Goal: Task Accomplishment & Management: Complete application form

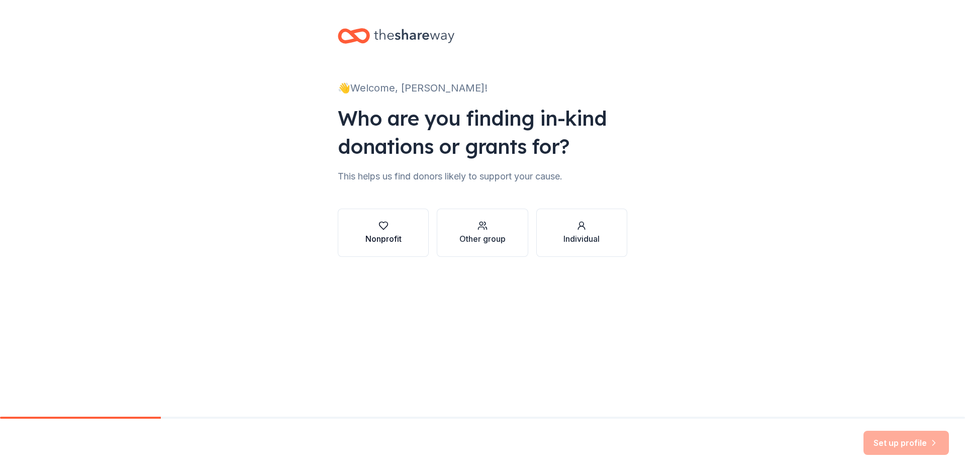
click at [387, 231] on div "Nonprofit" at bounding box center [383, 233] width 36 height 24
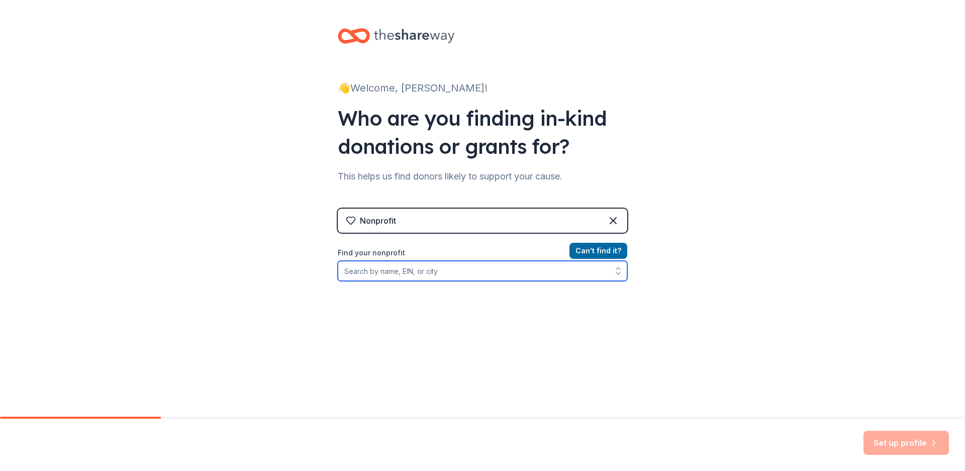
click at [407, 273] on input "Find your nonprofit" at bounding box center [482, 271] width 289 height 20
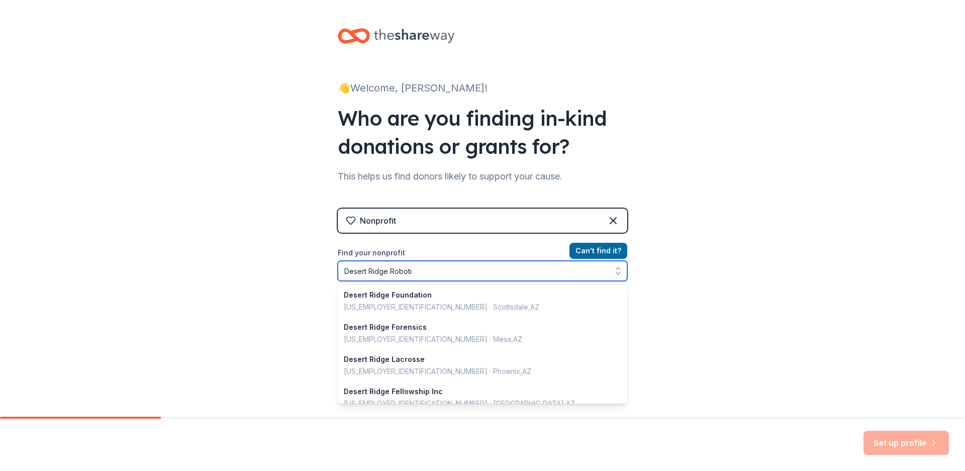
type input "Desert Ridge Robotic"
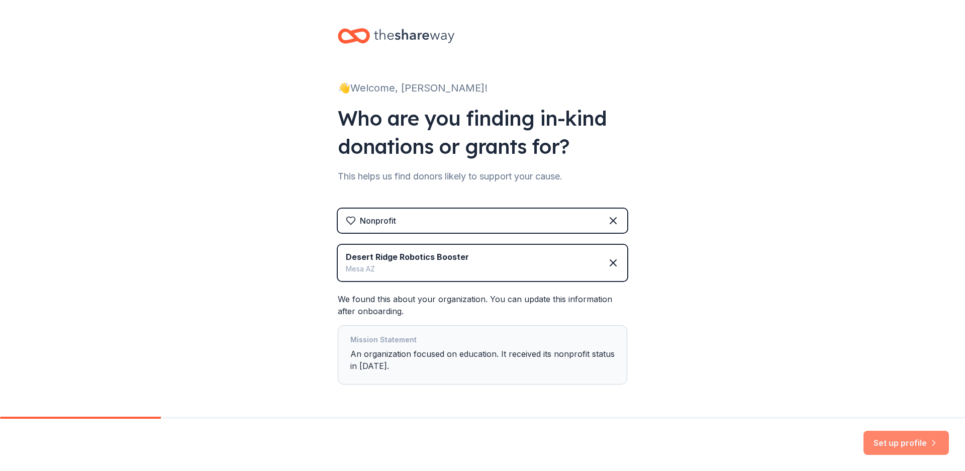
click at [901, 441] on button "Set up profile" at bounding box center [905, 443] width 85 height 24
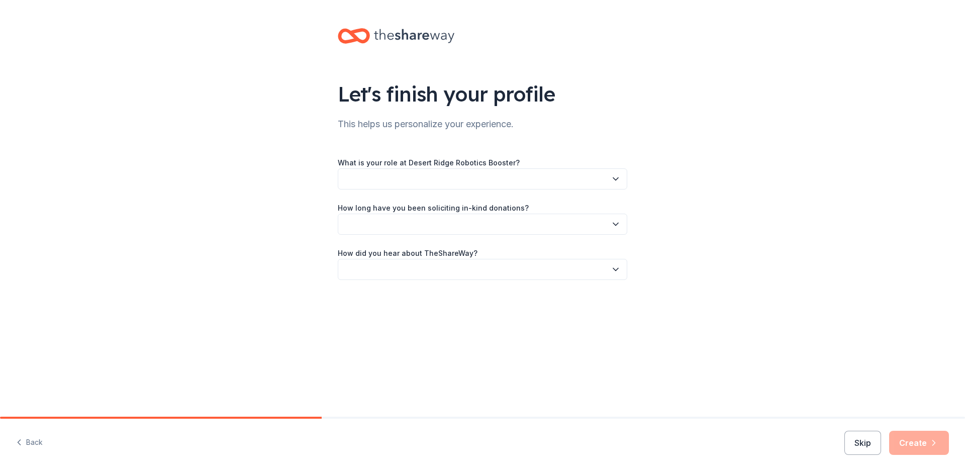
click at [524, 180] on button "button" at bounding box center [482, 178] width 289 height 21
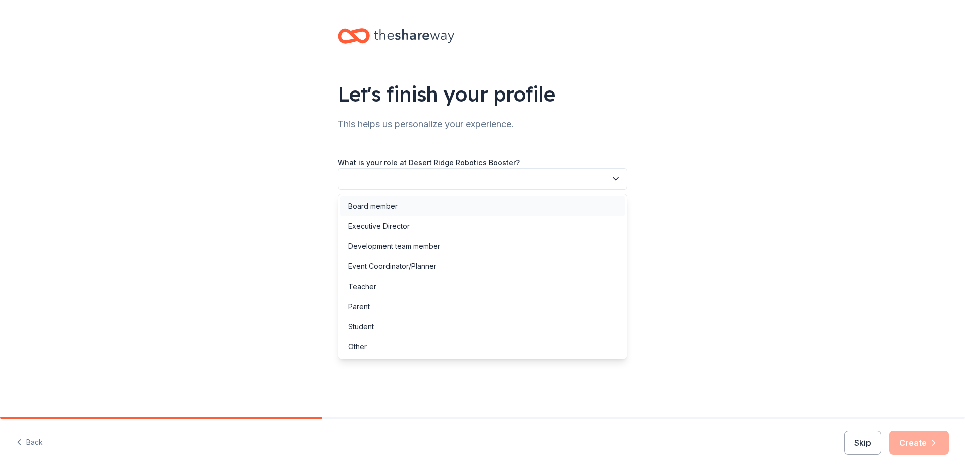
click at [378, 205] on div "Board member" at bounding box center [372, 206] width 49 height 12
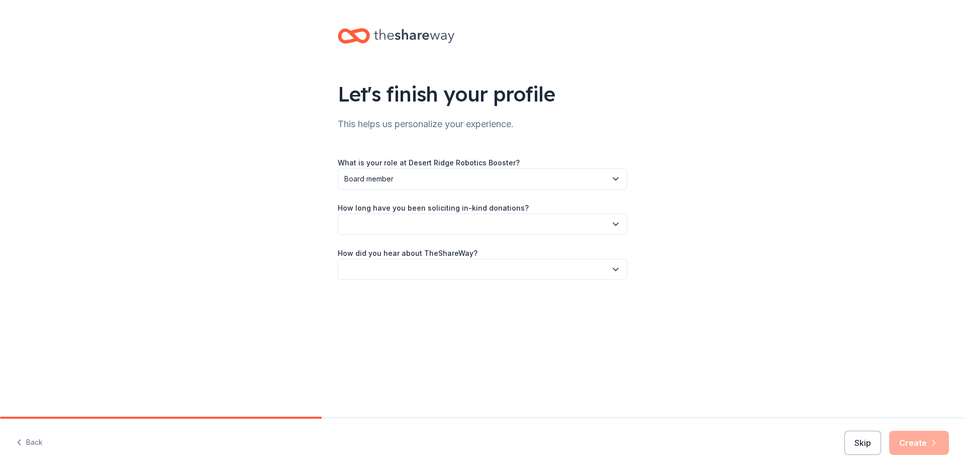
click at [379, 228] on button "button" at bounding box center [482, 224] width 289 height 21
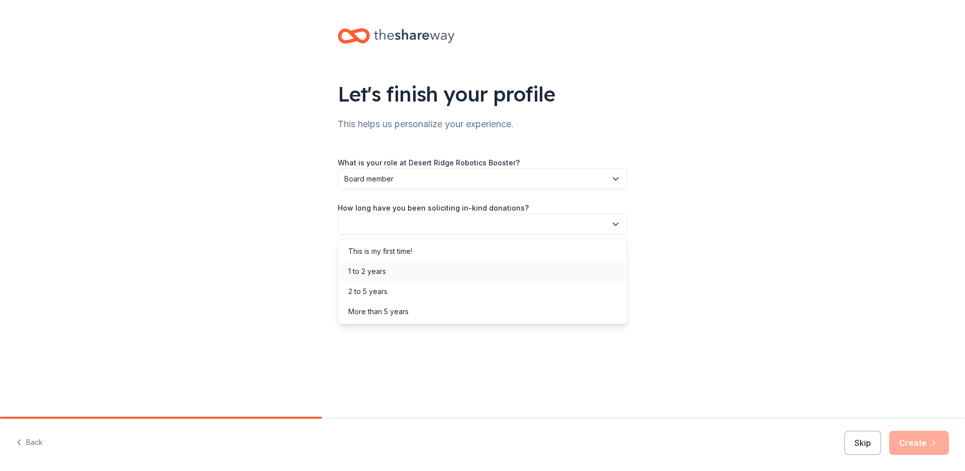
click at [369, 274] on div "1 to 2 years" at bounding box center [367, 271] width 38 height 12
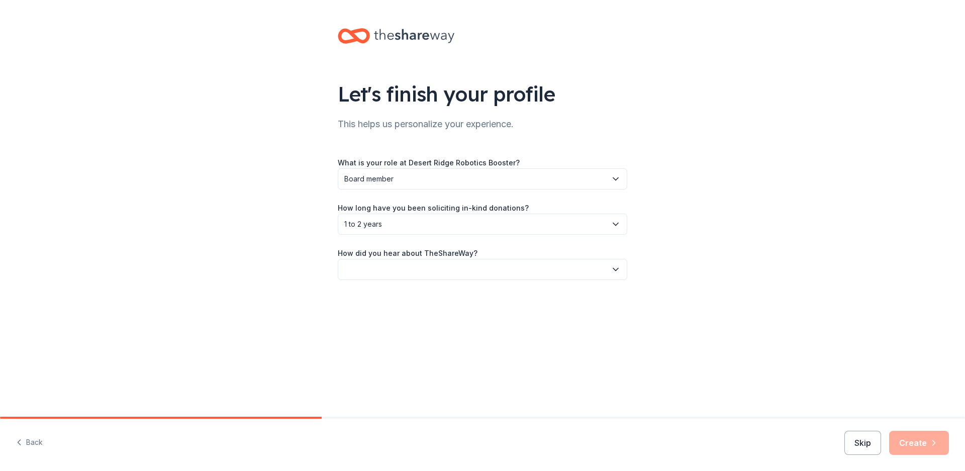
click at [369, 271] on button "button" at bounding box center [482, 269] width 289 height 21
click at [371, 317] on div "Online search" at bounding box center [371, 317] width 46 height 12
click at [908, 448] on button "Create" at bounding box center [919, 443] width 60 height 24
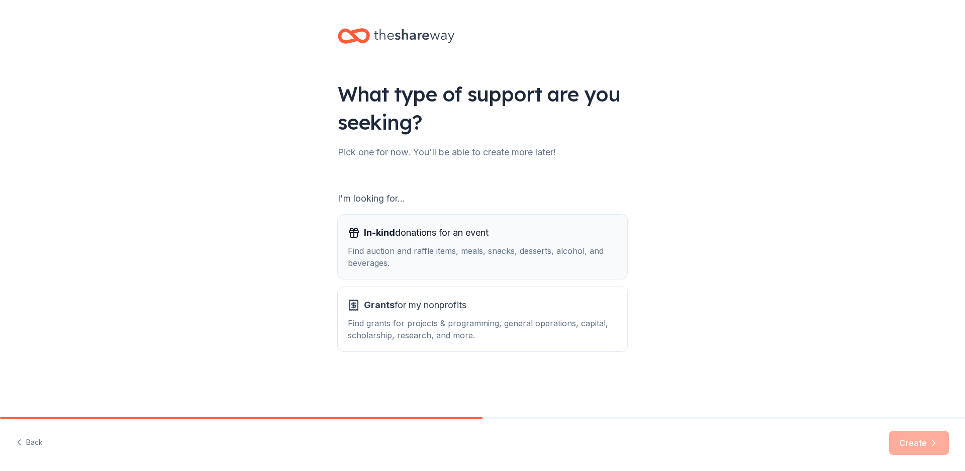
click at [488, 247] on div "Find auction and raffle items, meals, snacks, desserts, alcohol, and beverages." at bounding box center [482, 257] width 269 height 24
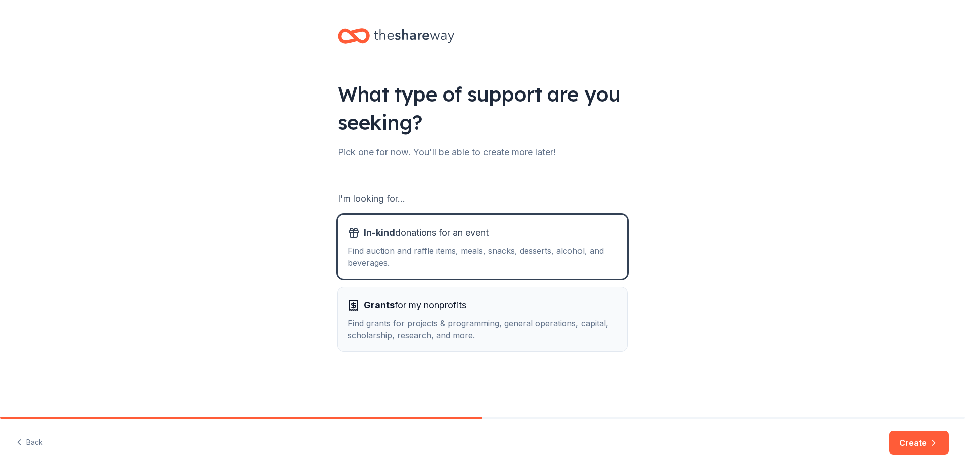
click at [477, 309] on div "Grants for my nonprofits" at bounding box center [482, 305] width 269 height 16
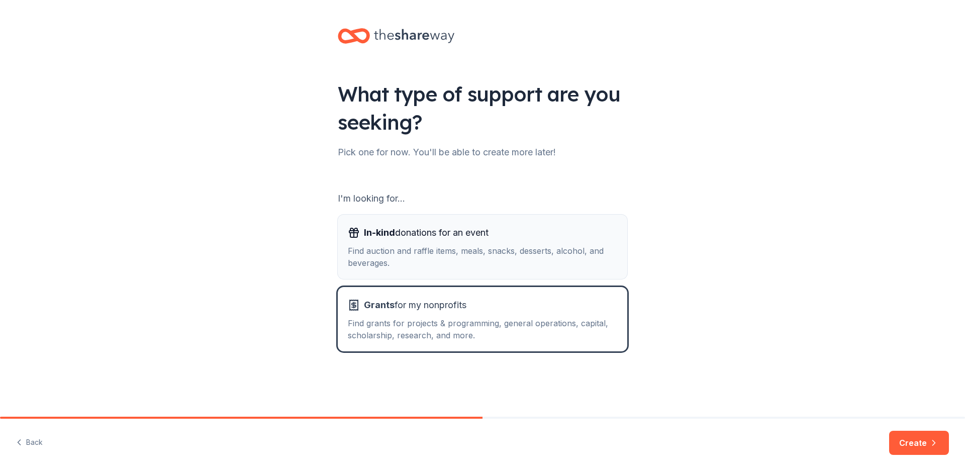
click at [544, 262] on div "Find auction and raffle items, meals, snacks, desserts, alcohol, and beverages." at bounding box center [482, 257] width 269 height 24
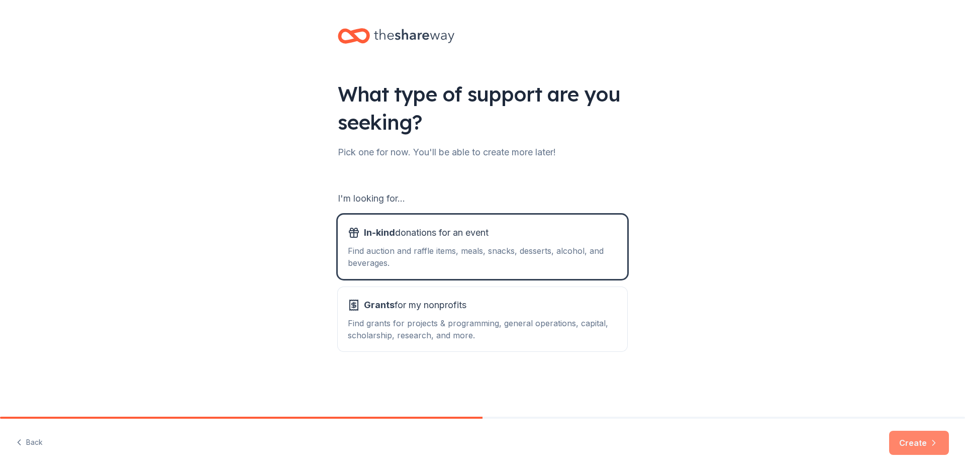
click at [916, 443] on button "Create" at bounding box center [919, 443] width 60 height 24
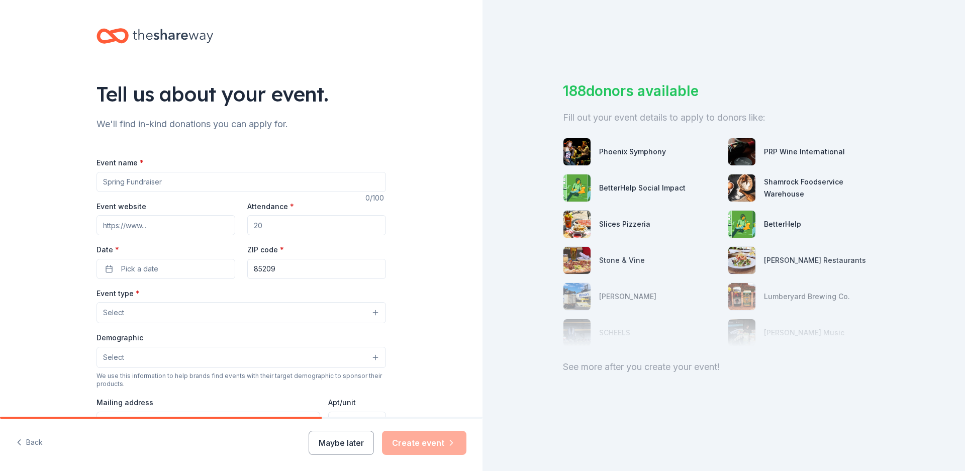
click at [184, 187] on input "Event name *" at bounding box center [240, 182] width 289 height 20
type input "Mountain Point HS Tournament"
click at [171, 220] on input "Event website" at bounding box center [165, 225] width 139 height 20
click at [150, 230] on input "Event website" at bounding box center [165, 225] width 139 height 20
paste input "https://jagwires.org/"
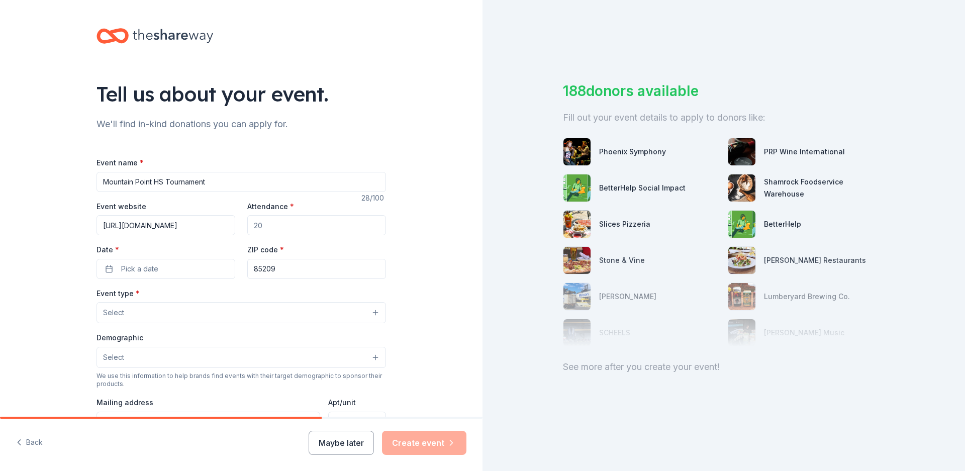
type input "https://jagwires.org/"
click at [328, 231] on input "Attendance *" at bounding box center [316, 225] width 139 height 20
click at [286, 227] on input "Attendance *" at bounding box center [316, 225] width 139 height 20
type input "30"
click at [292, 229] on input "30" at bounding box center [316, 225] width 139 height 20
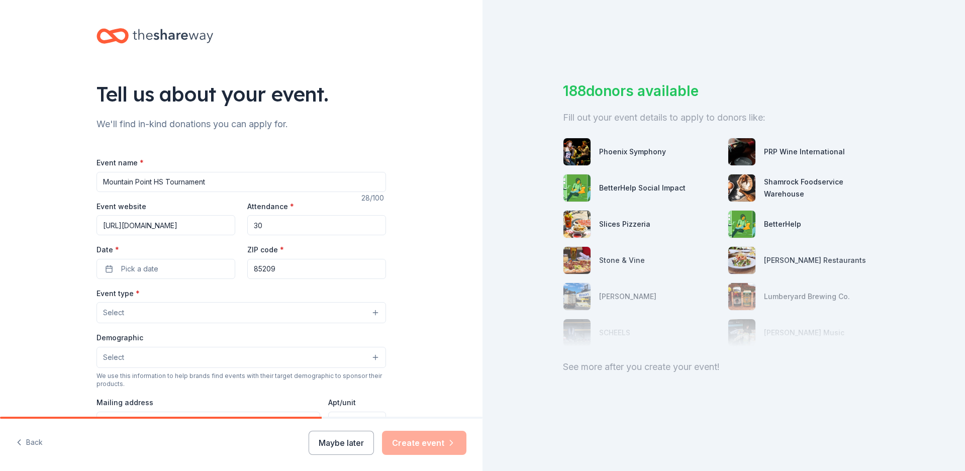
type input "3"
type input "50"
click at [151, 266] on span "Pick a date" at bounding box center [139, 269] width 37 height 12
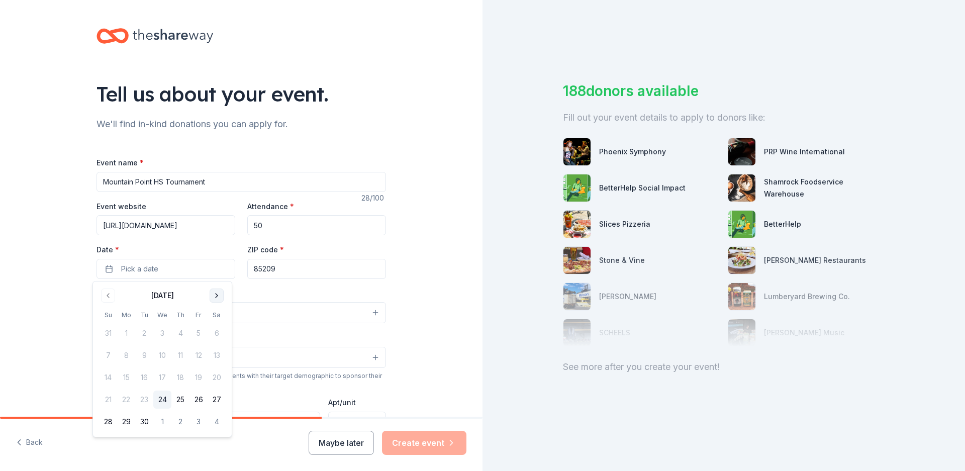
click at [216, 293] on button "Go to next month" at bounding box center [217, 295] width 14 height 14
click at [216, 376] on button "18" at bounding box center [217, 377] width 18 height 18
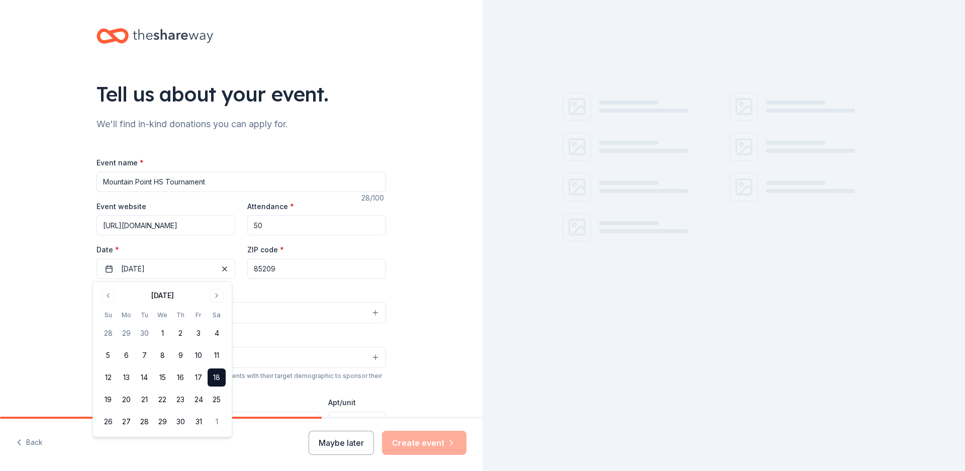
click at [295, 270] on input "85209" at bounding box center [316, 269] width 139 height 20
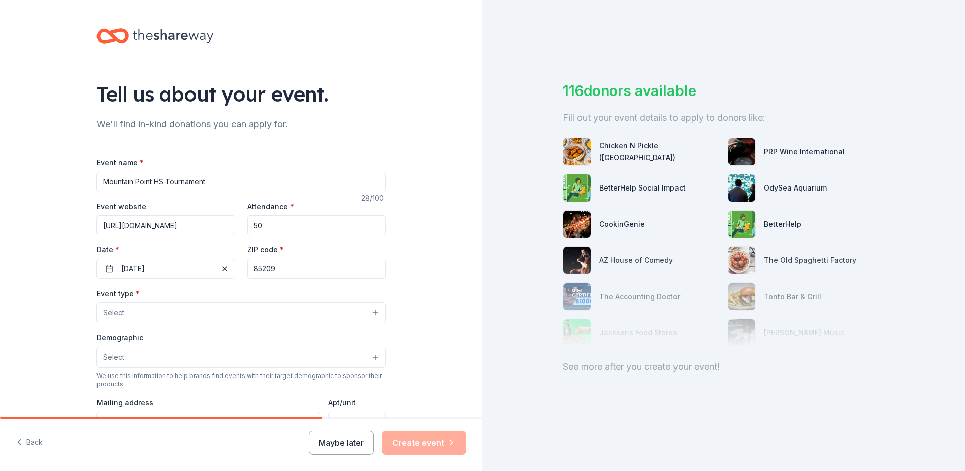
click at [211, 308] on button "Select" at bounding box center [240, 312] width 289 height 21
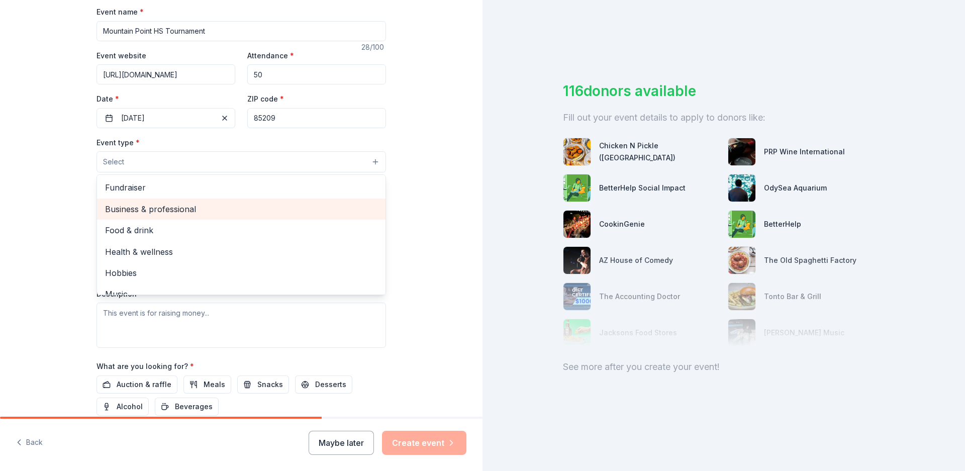
click at [136, 212] on span "Business & professional" at bounding box center [241, 209] width 272 height 13
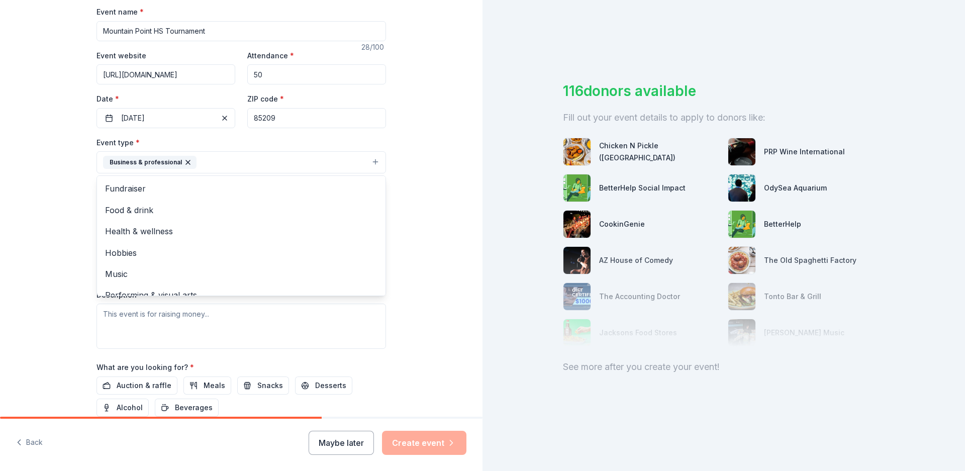
click at [405, 180] on div "Tell us about your event. We'll find in-kind donations you can apply for. Event…" at bounding box center [241, 184] width 482 height 670
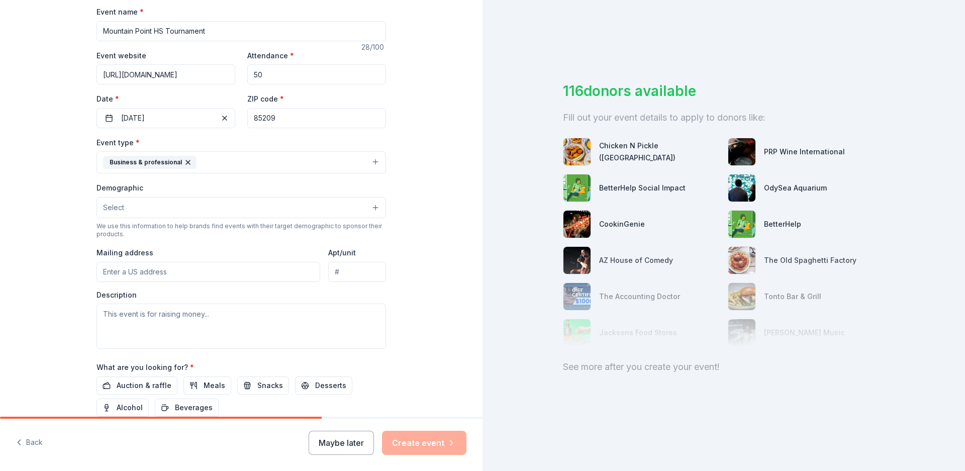
click at [330, 210] on button "Select" at bounding box center [240, 207] width 289 height 21
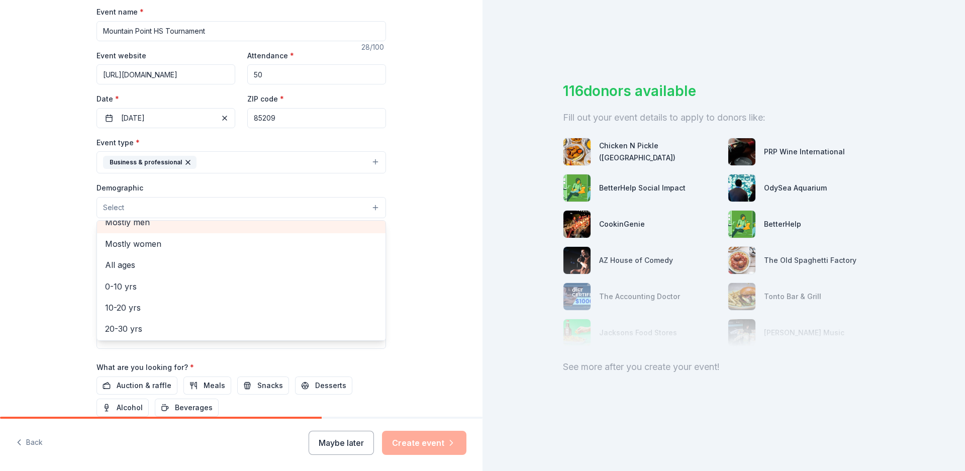
scroll to position [50, 0]
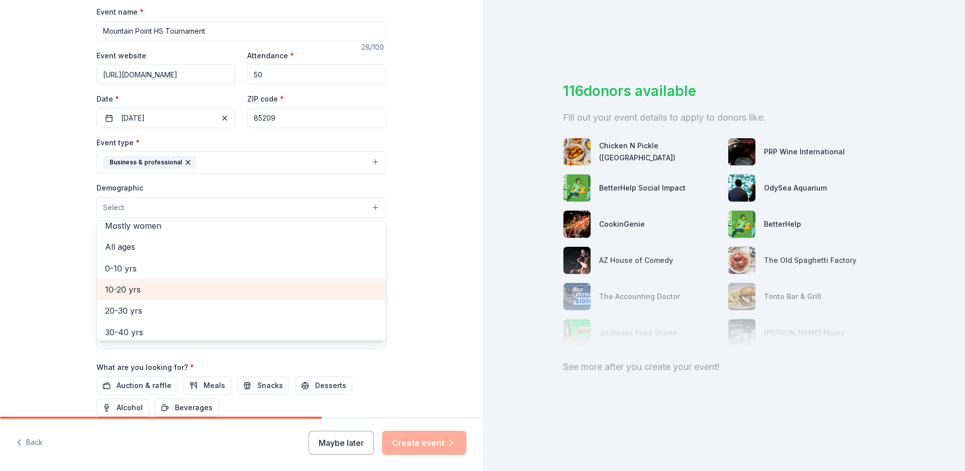
click at [134, 291] on span "10-20 yrs" at bounding box center [241, 289] width 272 height 13
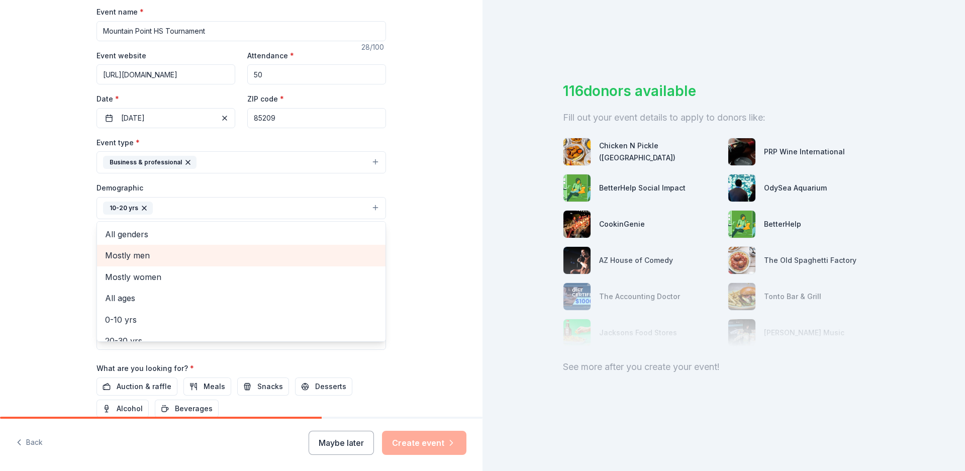
scroll to position [101, 0]
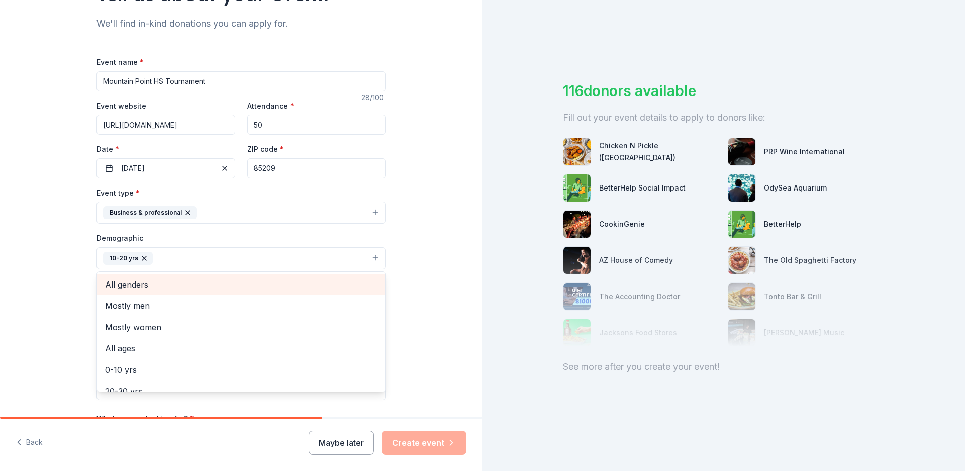
click at [231, 279] on span "All genders" at bounding box center [241, 284] width 272 height 13
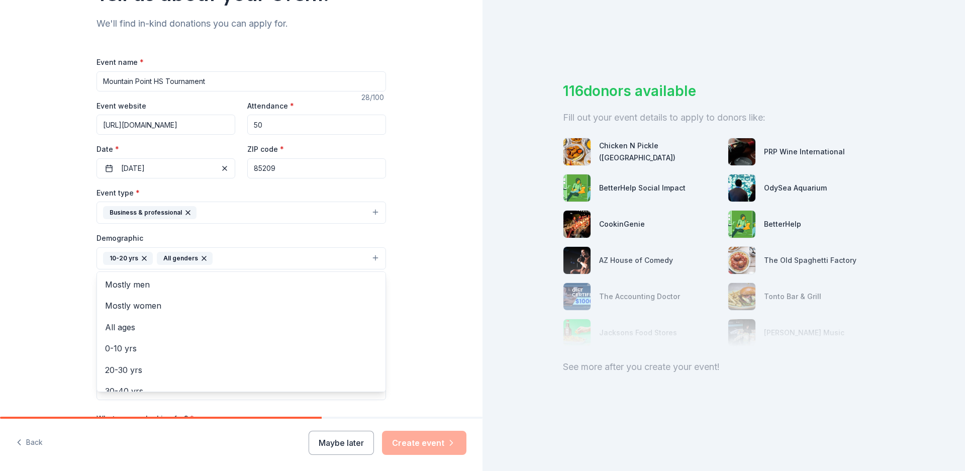
click at [440, 254] on div "Tell us about your event. We'll find in-kind donations you can apply for. Event…" at bounding box center [241, 234] width 482 height 671
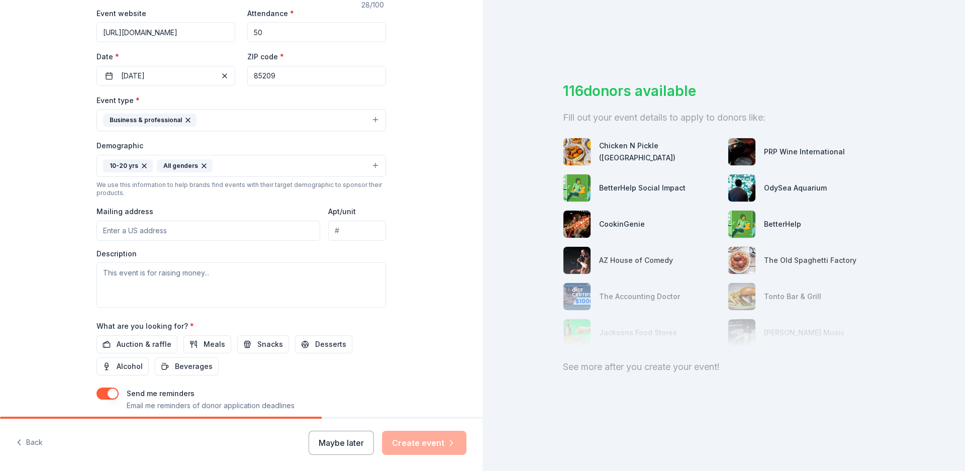
scroll to position [251, 0]
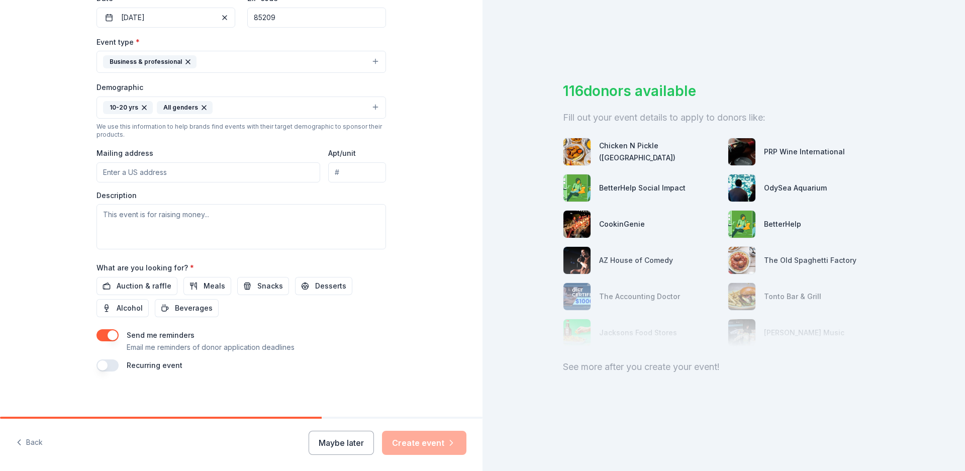
click at [418, 137] on div "Tell us about your event. We'll find in-kind donations you can apply for. Event…" at bounding box center [241, 84] width 482 height 671
click at [139, 171] on input "Mailing address" at bounding box center [208, 172] width 224 height 20
type input "10045 East Madero Avenue, Mesa, AZ, 85209"
click at [146, 222] on textarea at bounding box center [240, 226] width 289 height 45
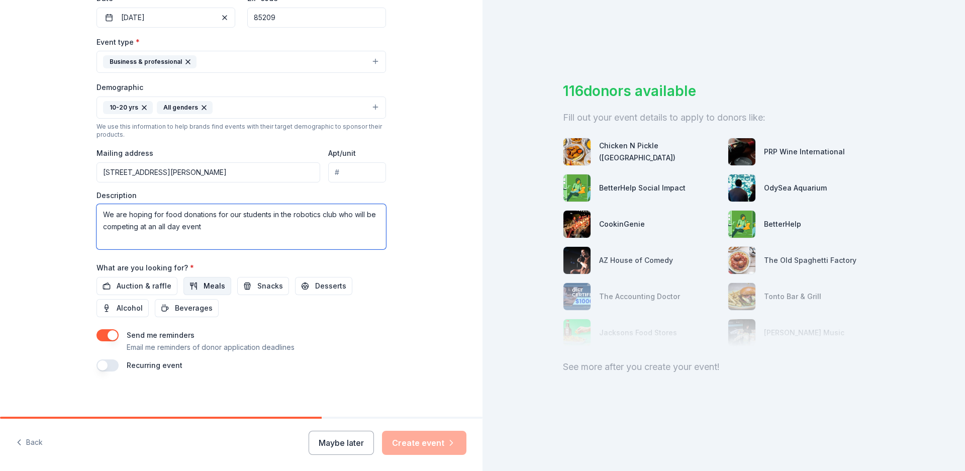
type textarea "We are hoping for food donations for our students in the robotics club who will…"
click at [204, 284] on span "Meals" at bounding box center [215, 286] width 22 height 12
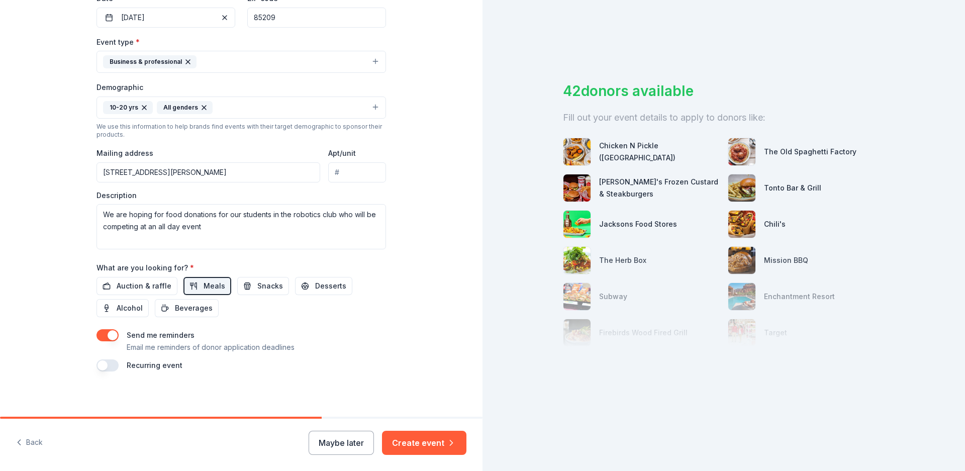
click at [109, 337] on button "button" at bounding box center [107, 335] width 22 height 12
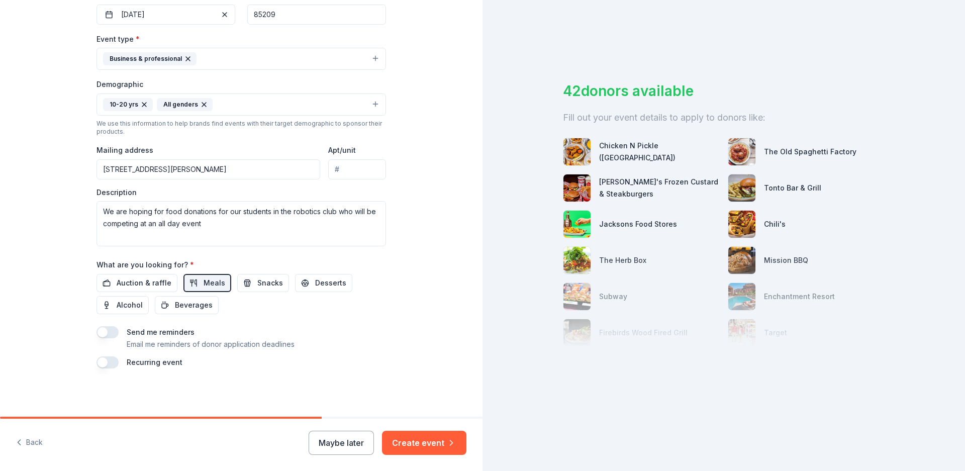
click at [418, 443] on button "Create event" at bounding box center [424, 443] width 84 height 24
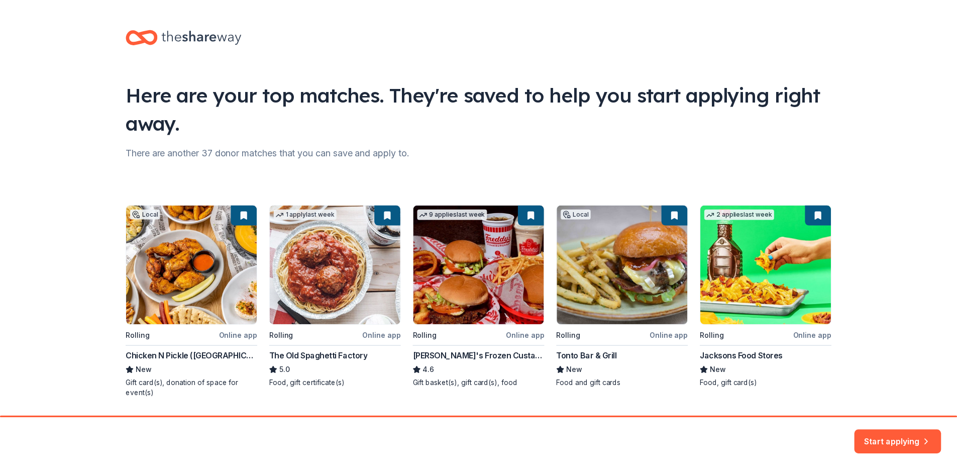
scroll to position [30, 0]
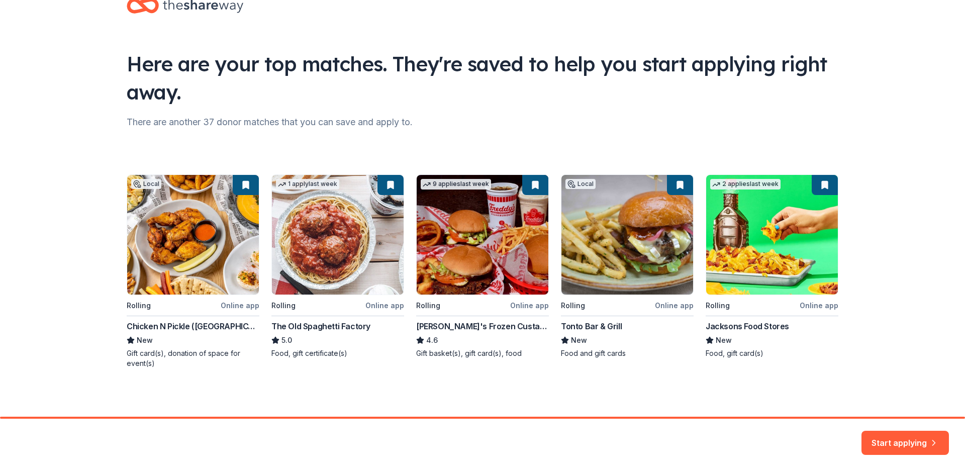
click at [488, 243] on div "Local Rolling Online app Chicken N Pickle (Glendale) New Gift card(s), donation…" at bounding box center [483, 271] width 712 height 194
click at [896, 441] on button "Start applying" at bounding box center [904, 437] width 87 height 24
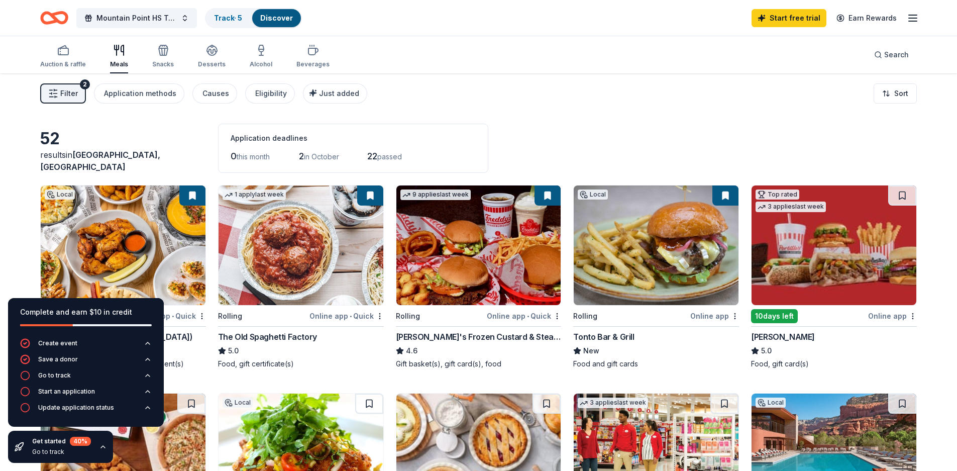
click at [556, 113] on div "Filter 2 Application methods Causes Eligibility Just added Sort" at bounding box center [478, 93] width 957 height 40
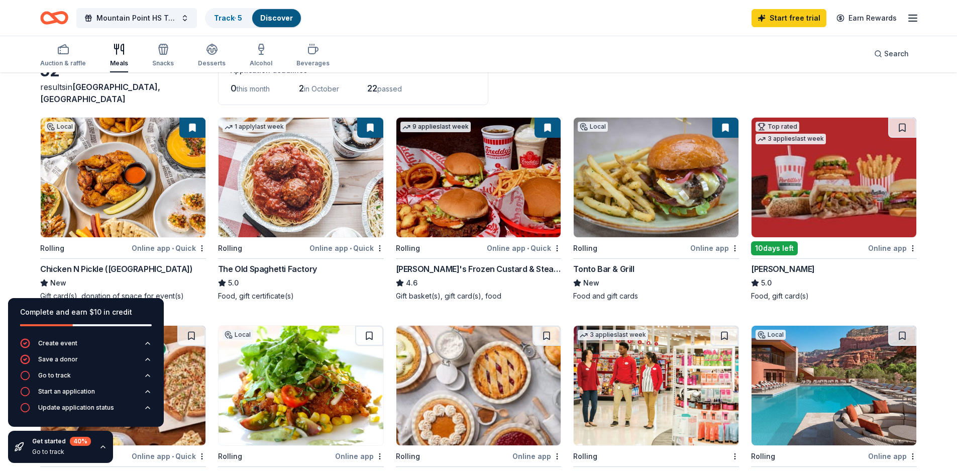
scroll to position [50, 0]
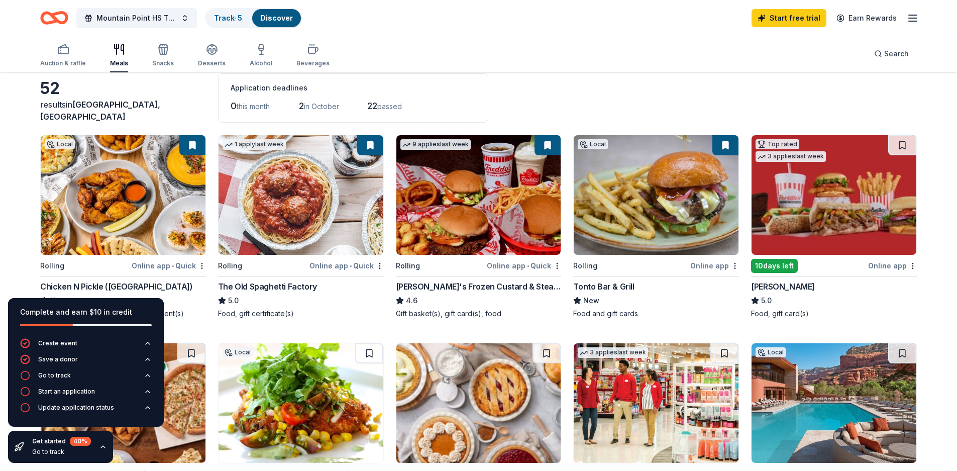
click at [455, 211] on img at bounding box center [478, 195] width 165 height 120
click at [157, 52] on icon "button" at bounding box center [163, 49] width 12 height 12
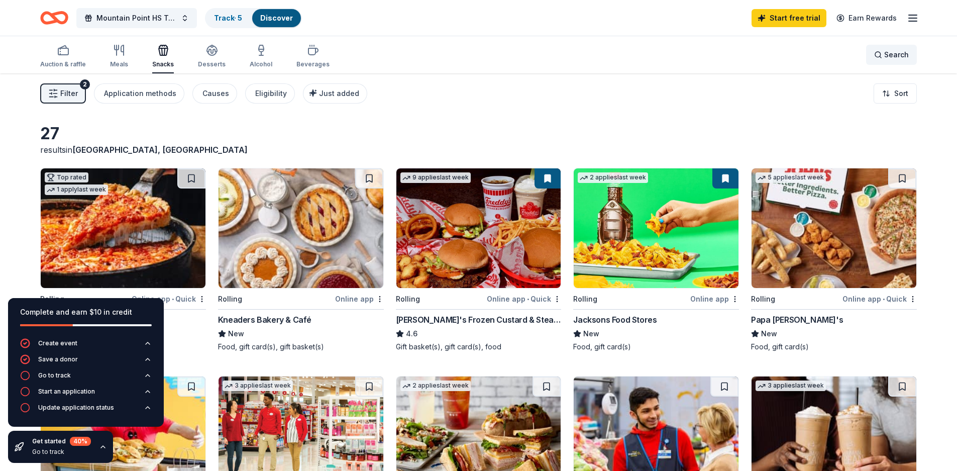
click at [896, 50] on span "Search" at bounding box center [896, 55] width 25 height 12
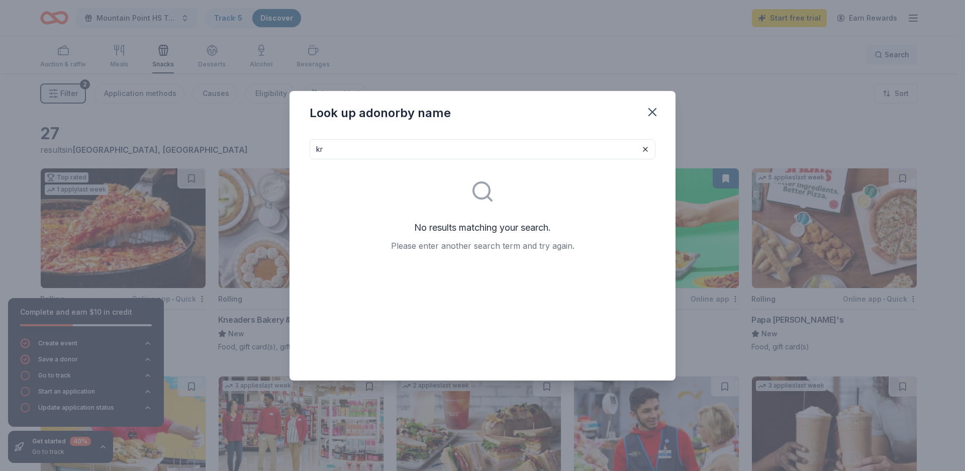
type input "k"
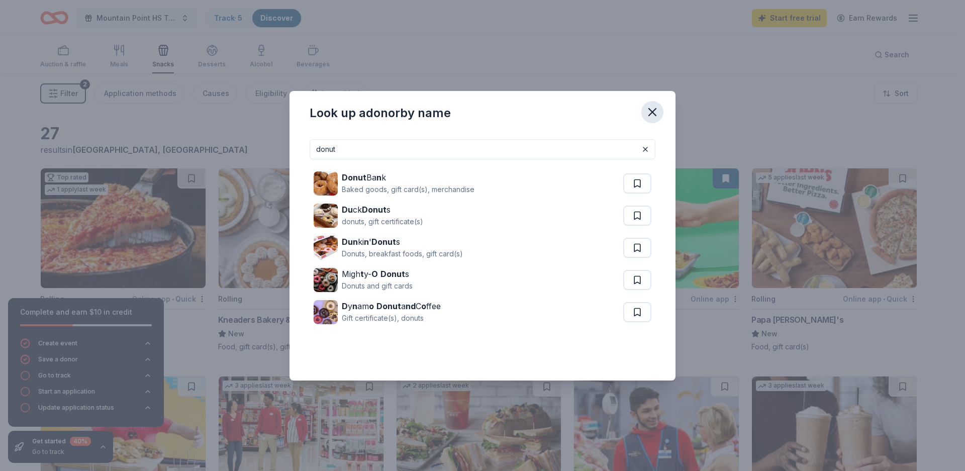
type input "donut"
click at [649, 113] on icon "button" at bounding box center [652, 112] width 14 height 14
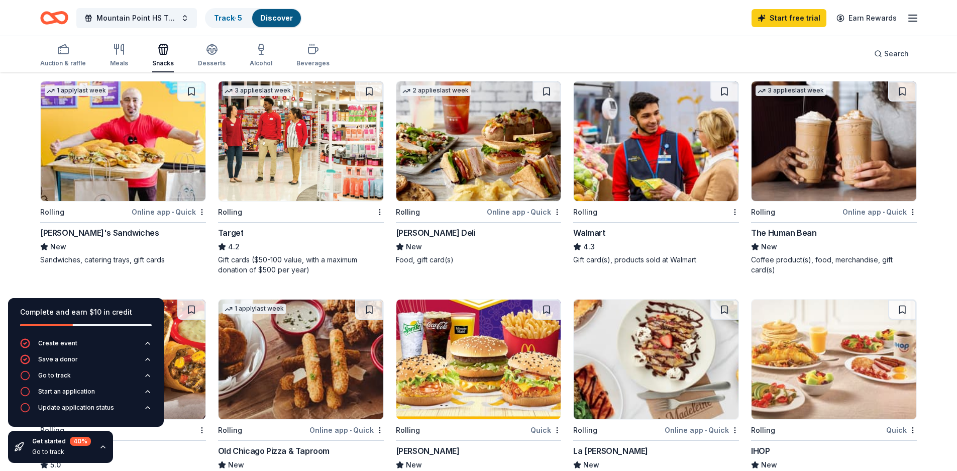
scroll to position [302, 0]
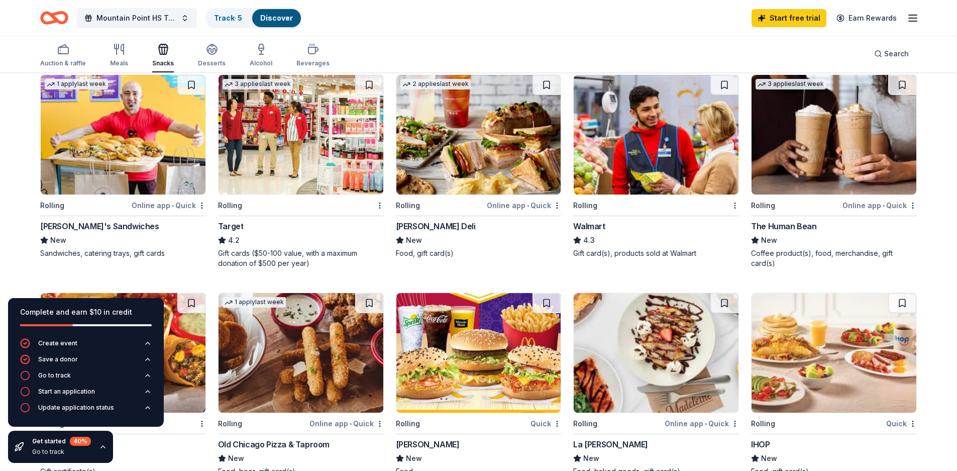
click at [287, 143] on img at bounding box center [301, 135] width 165 height 120
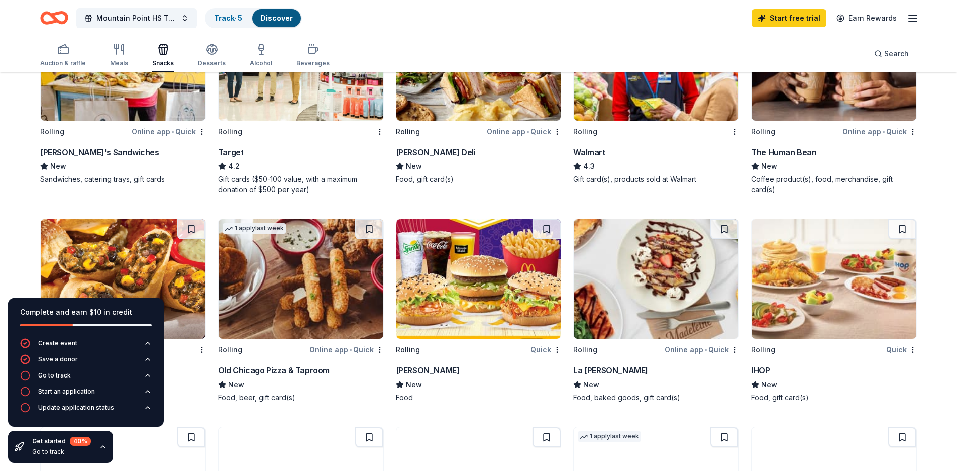
scroll to position [402, 0]
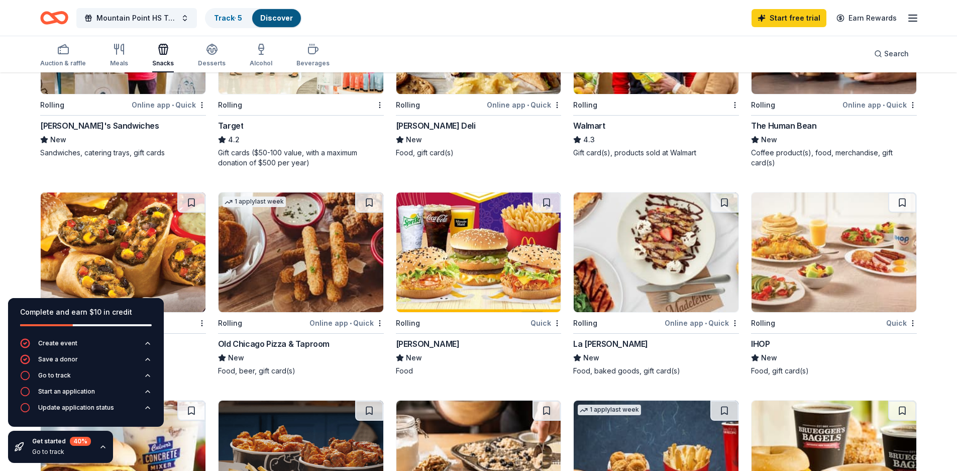
click at [465, 245] on img at bounding box center [478, 252] width 165 height 120
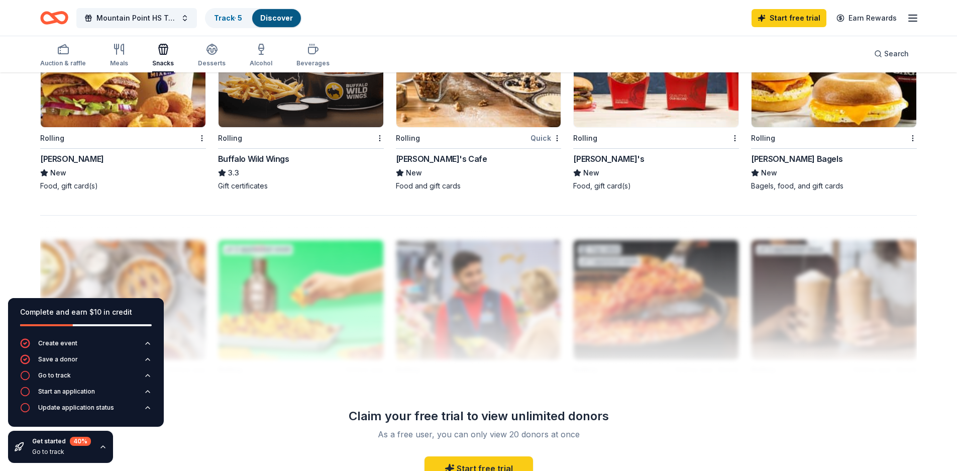
scroll to position [791, 0]
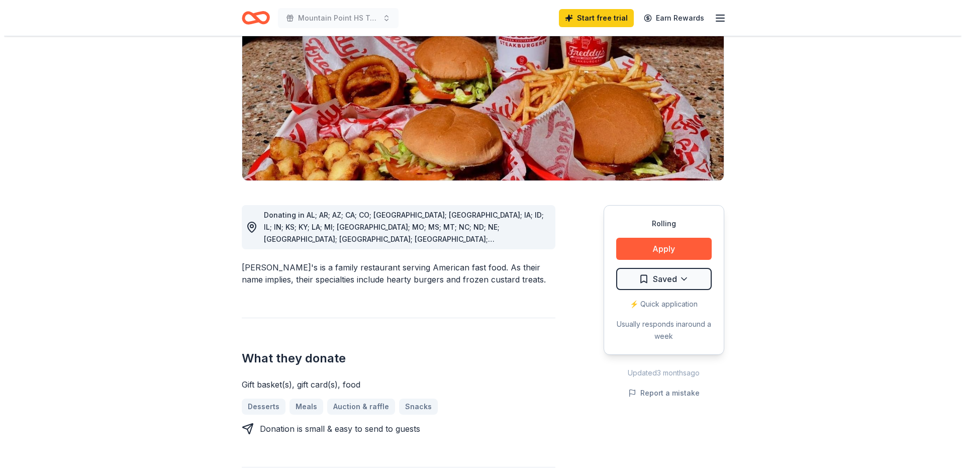
scroll to position [151, 0]
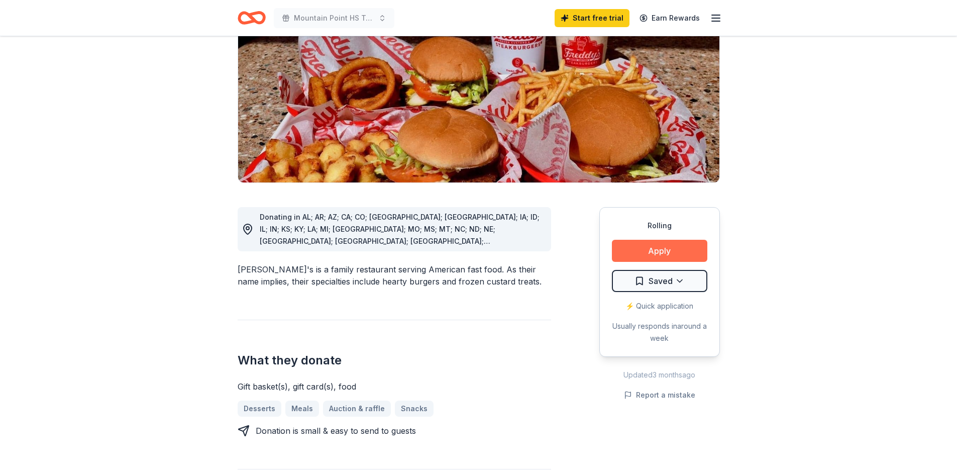
click at [666, 240] on button "Apply" at bounding box center [659, 251] width 95 height 22
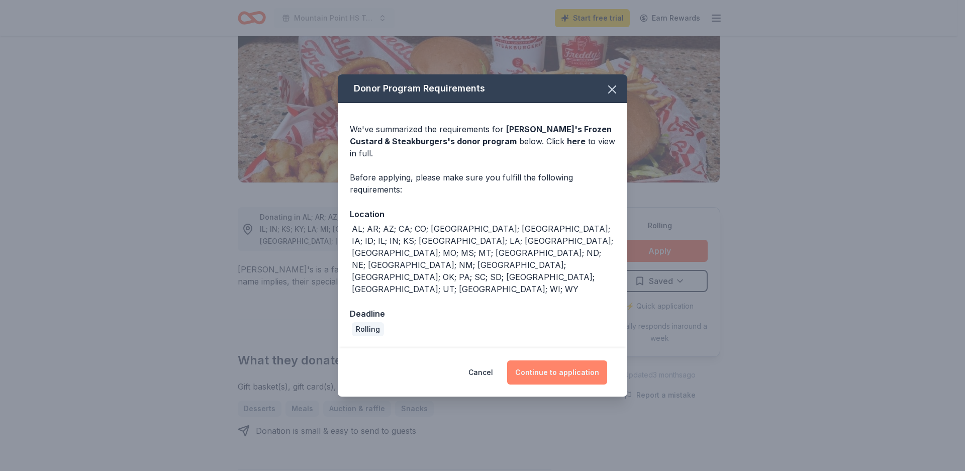
click at [557, 360] on button "Continue to application" at bounding box center [557, 372] width 100 height 24
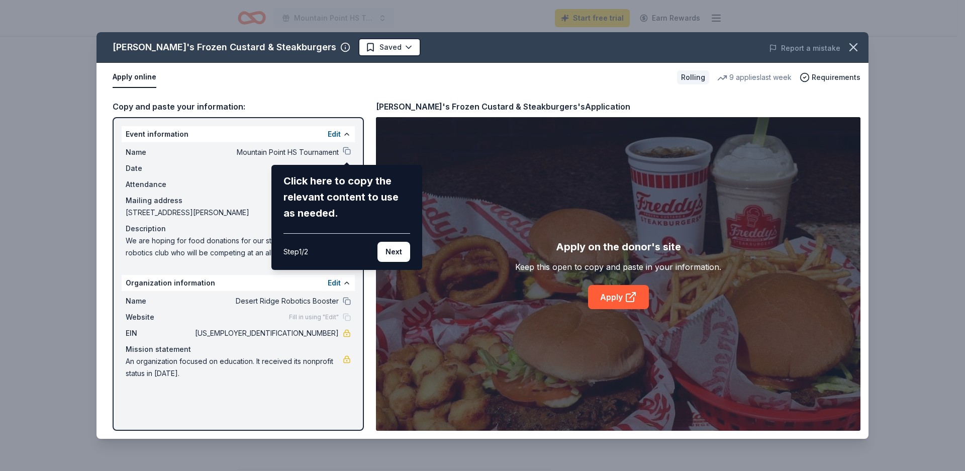
click at [386, 251] on button "Next" at bounding box center [393, 252] width 33 height 20
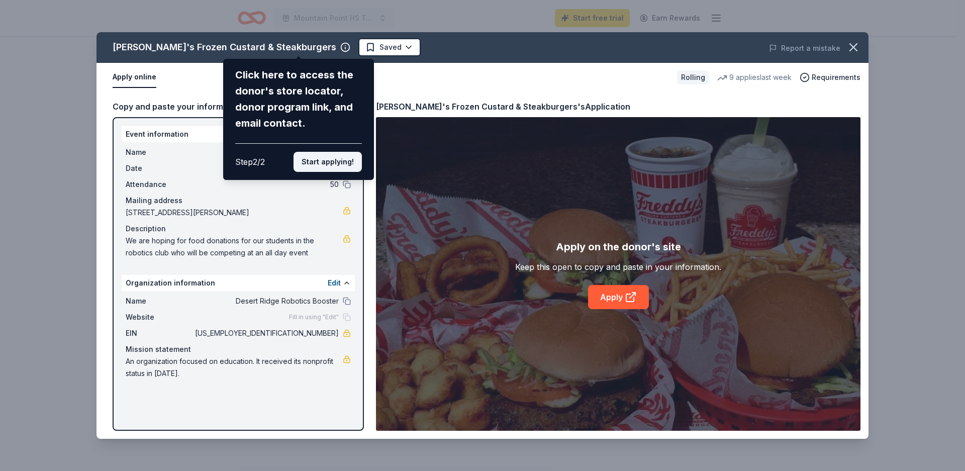
click at [322, 161] on button "Start applying!" at bounding box center [327, 162] width 68 height 20
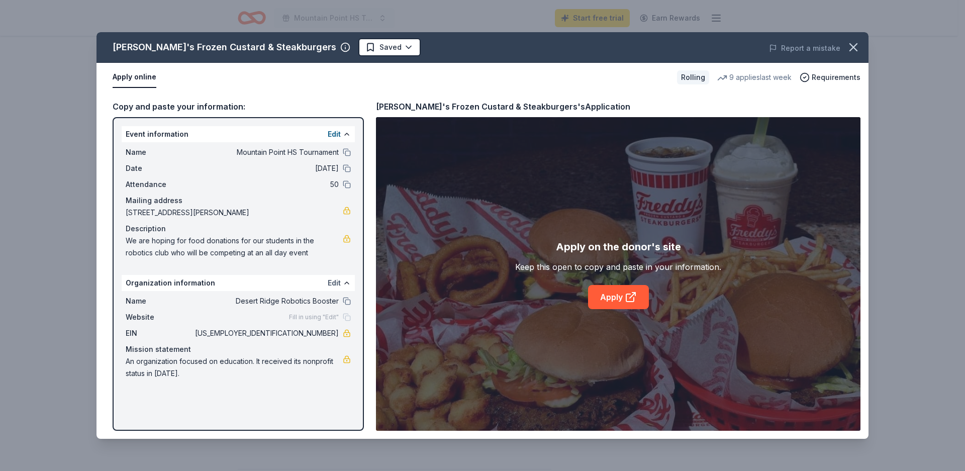
click at [338, 283] on button "Edit" at bounding box center [334, 283] width 13 height 12
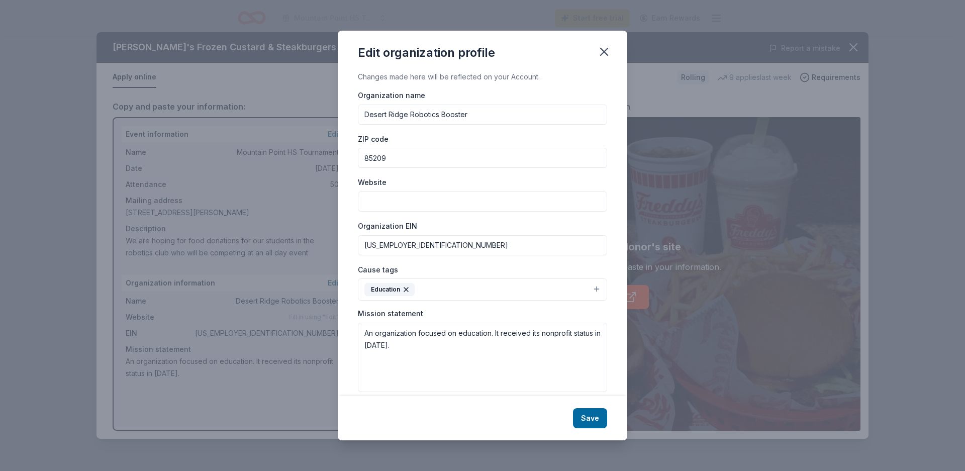
click at [389, 203] on input "Website" at bounding box center [482, 201] width 249 height 20
paste input "https://jagwires.org/"
type input "https://jagwires.org/"
click at [484, 352] on textarea "An organization focused on education. It received its nonprofit status in 2023." at bounding box center [482, 357] width 249 height 69
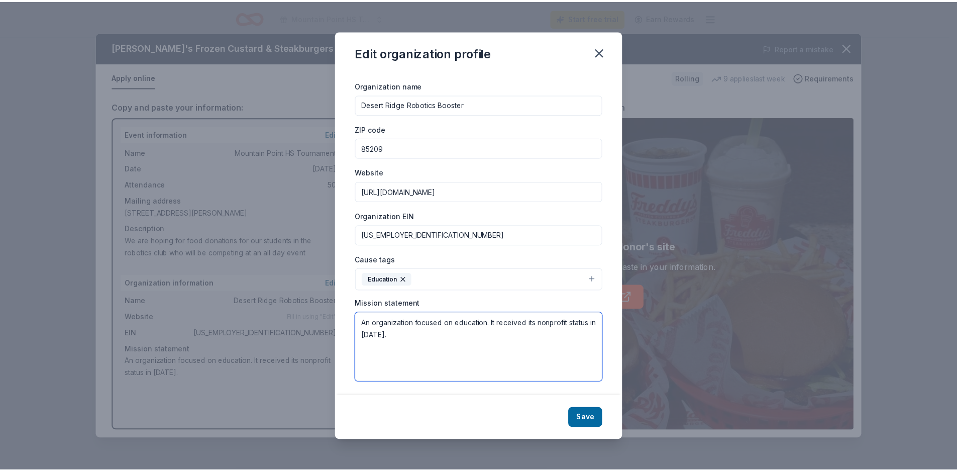
scroll to position [12, 0]
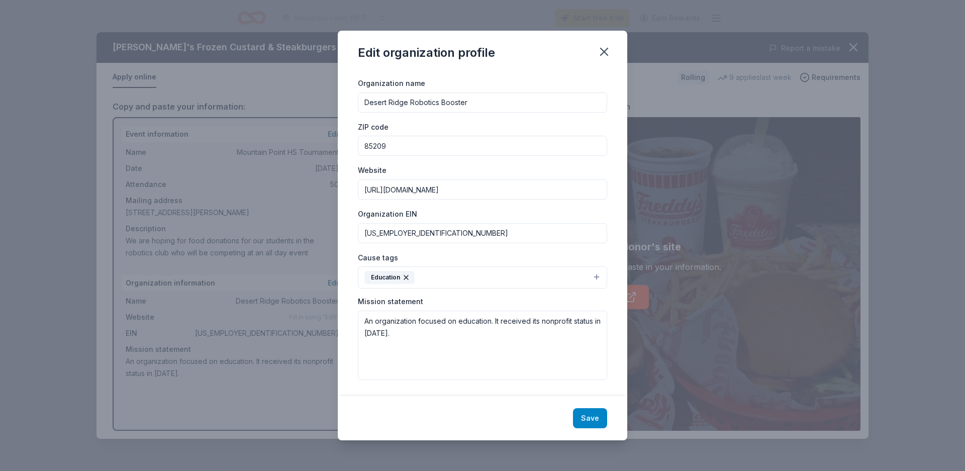
click at [589, 411] on button "Save" at bounding box center [590, 418] width 34 height 20
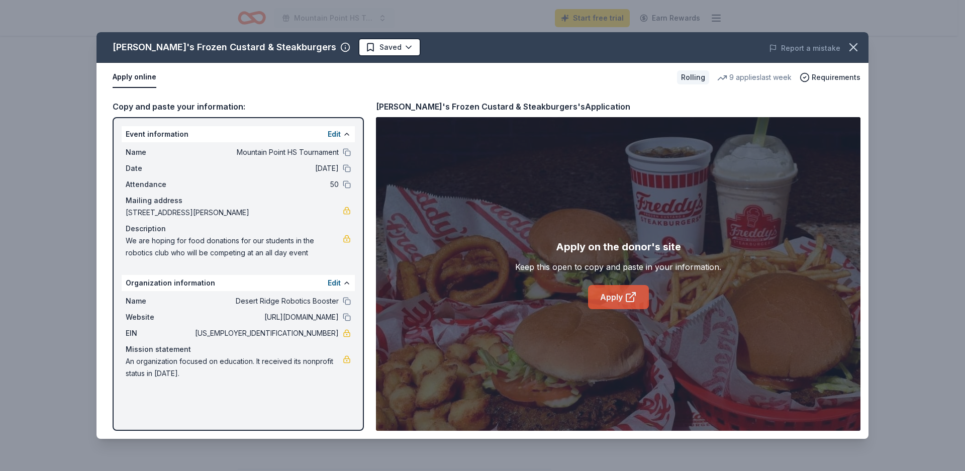
click at [610, 296] on link "Apply" at bounding box center [618, 297] width 61 height 24
click at [849, 48] on icon "button" at bounding box center [853, 47] width 14 height 14
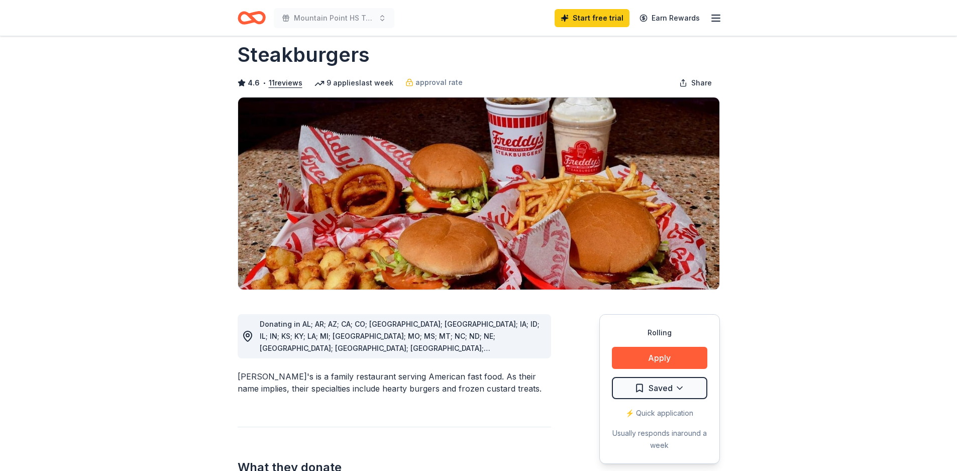
scroll to position [0, 0]
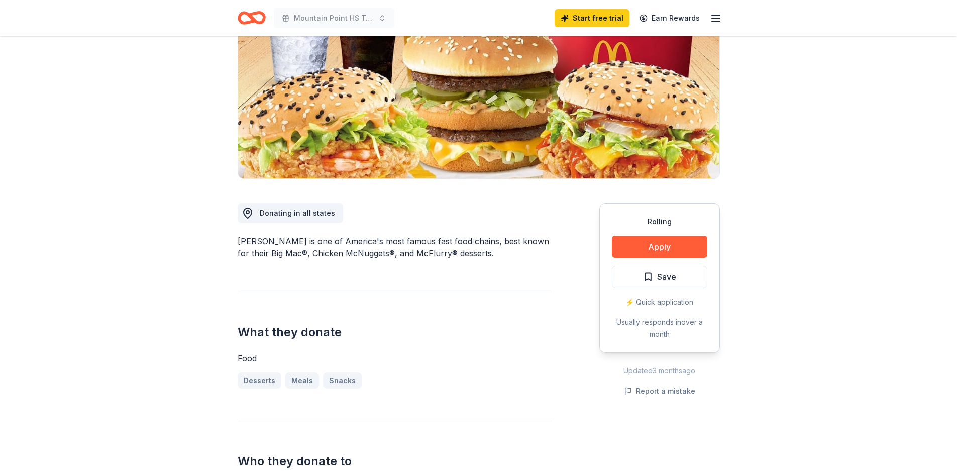
scroll to position [151, 0]
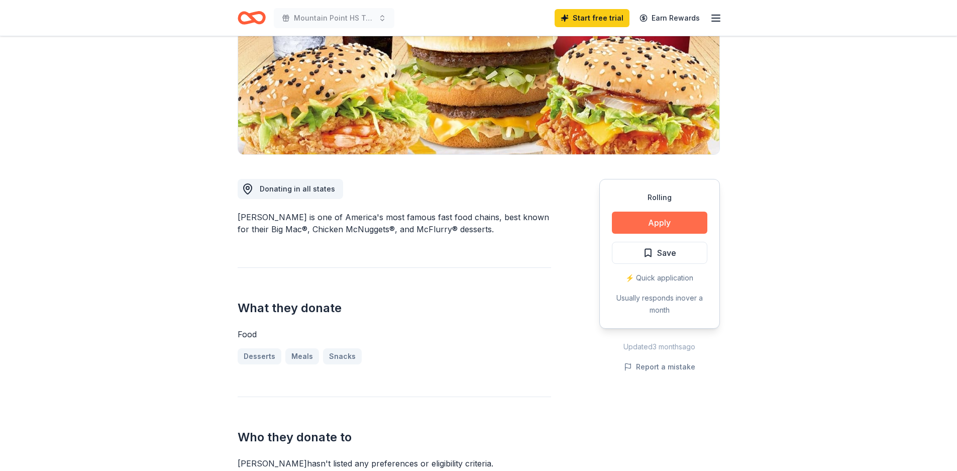
click at [664, 219] on button "Apply" at bounding box center [659, 223] width 95 height 22
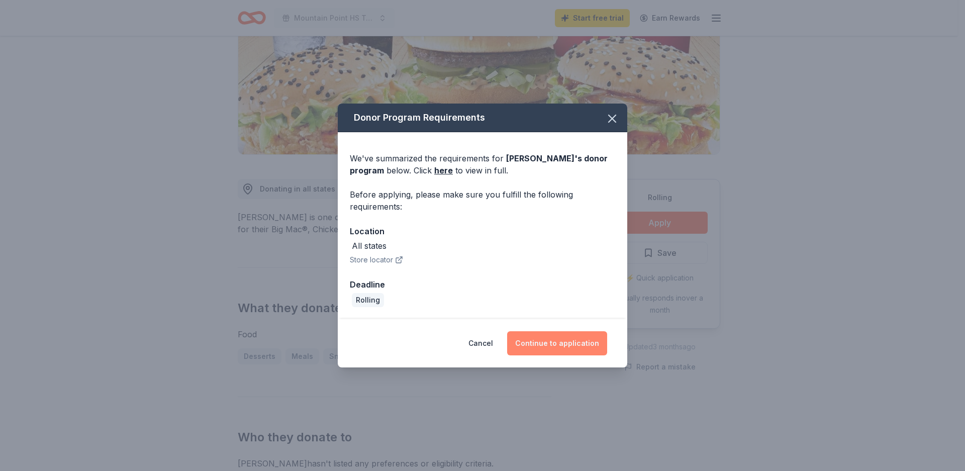
click at [558, 343] on button "Continue to application" at bounding box center [557, 343] width 100 height 24
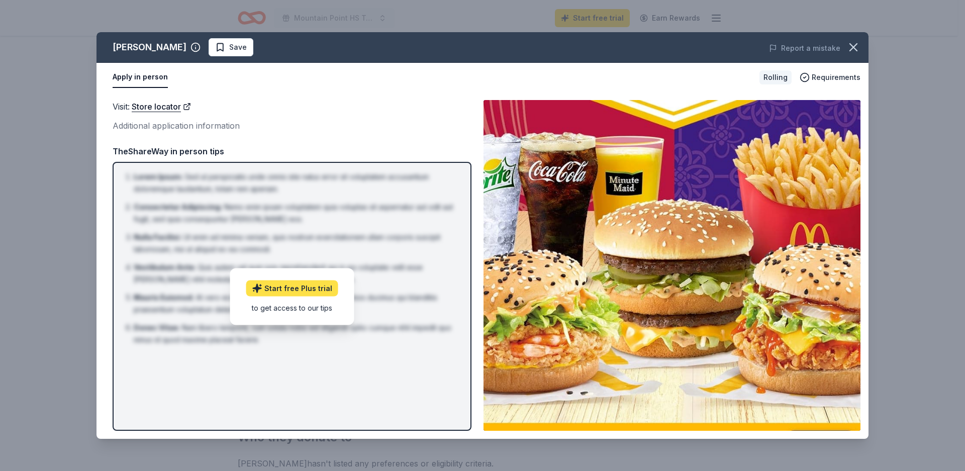
click at [280, 292] on link "Start free Plus trial" at bounding box center [292, 288] width 92 height 16
click at [296, 120] on div "Additional application information" at bounding box center [292, 125] width 359 height 13
click at [333, 156] on div "TheShareWay in person tips" at bounding box center [292, 151] width 359 height 13
click at [150, 107] on link "Store locator" at bounding box center [161, 106] width 59 height 13
click at [848, 46] on icon "button" at bounding box center [853, 47] width 14 height 14
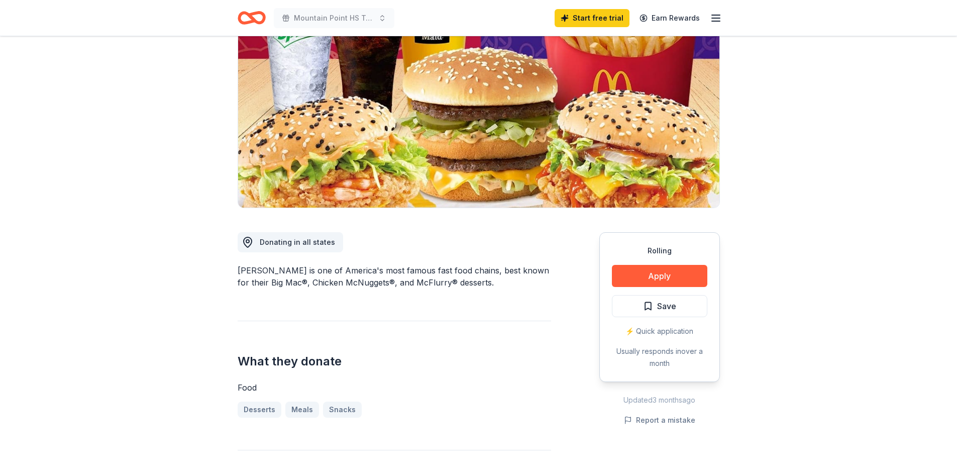
scroll to position [0, 0]
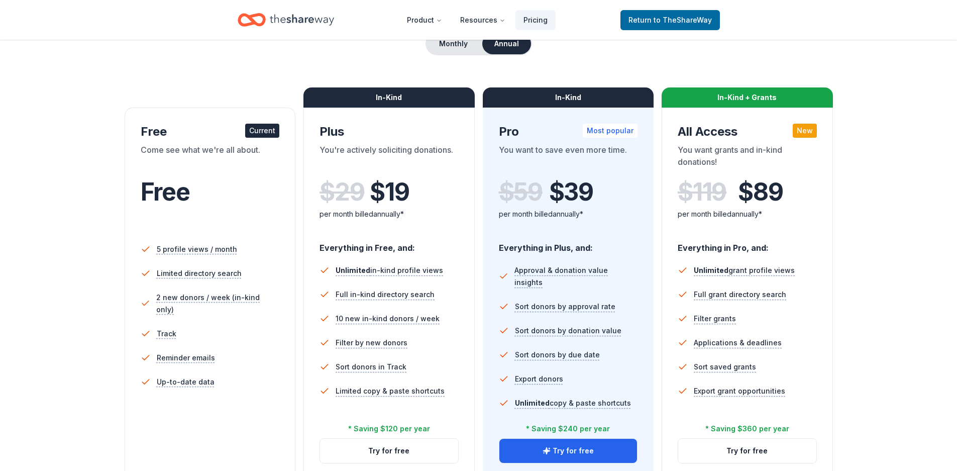
scroll to position [101, 0]
